Goal: Go to known website: Access a specific website the user already knows

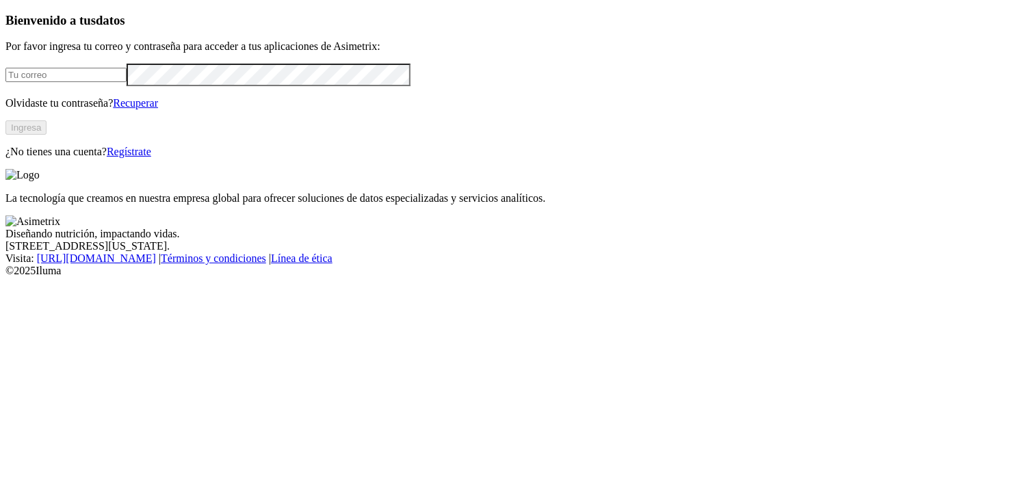
type input "[EMAIL_ADDRESS][DOMAIN_NAME]"
click at [47, 135] on button "Ingresa" at bounding box center [25, 127] width 41 height 14
